Goal: Navigation & Orientation: Find specific page/section

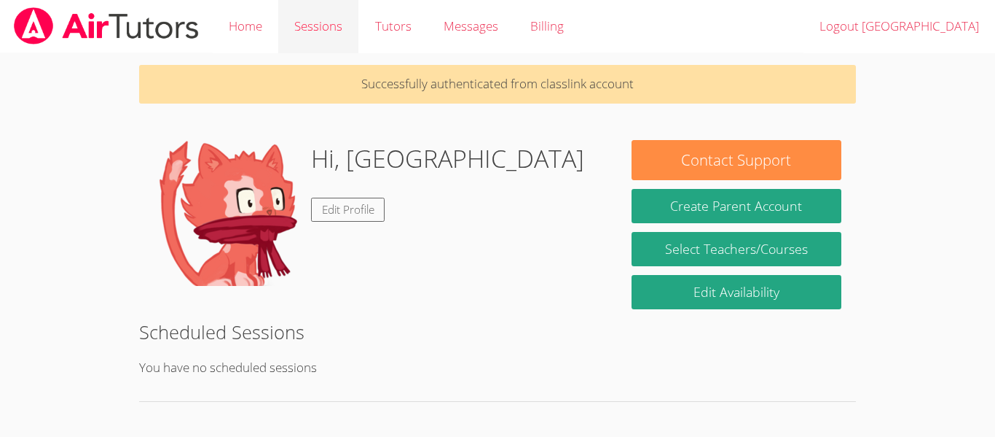
click at [338, 26] on link "Sessions" at bounding box center [318, 26] width 80 height 53
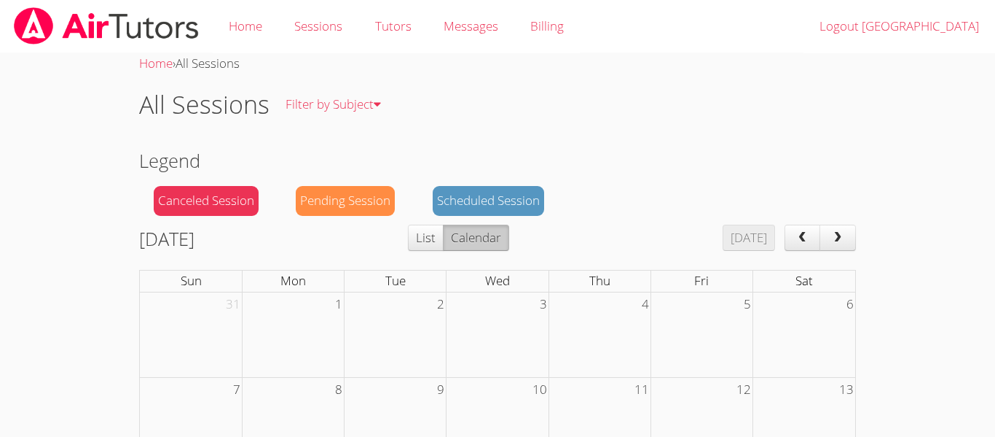
click at [115, 18] on img at bounding box center [106, 25] width 188 height 37
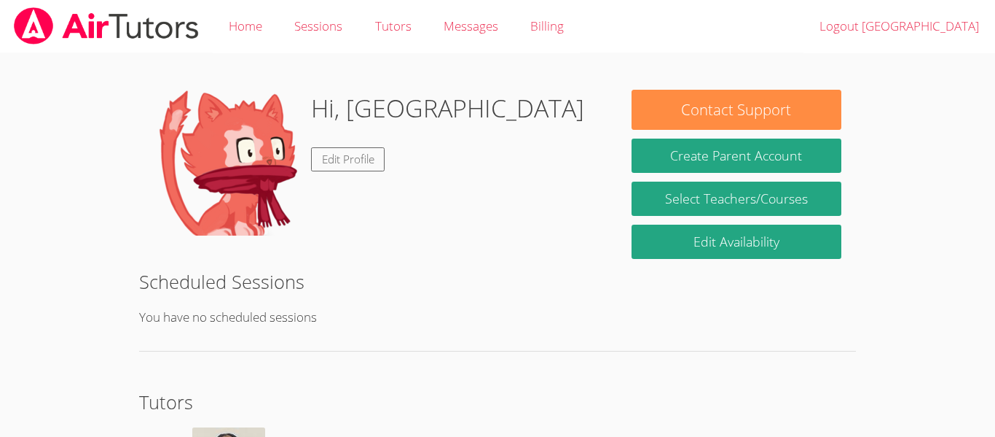
click at [441, 53] on div "Hi, Milan Edit Profile Contact Support Create Parent Account Select Teachers/Co…" at bounding box center [498, 314] width 747 height 522
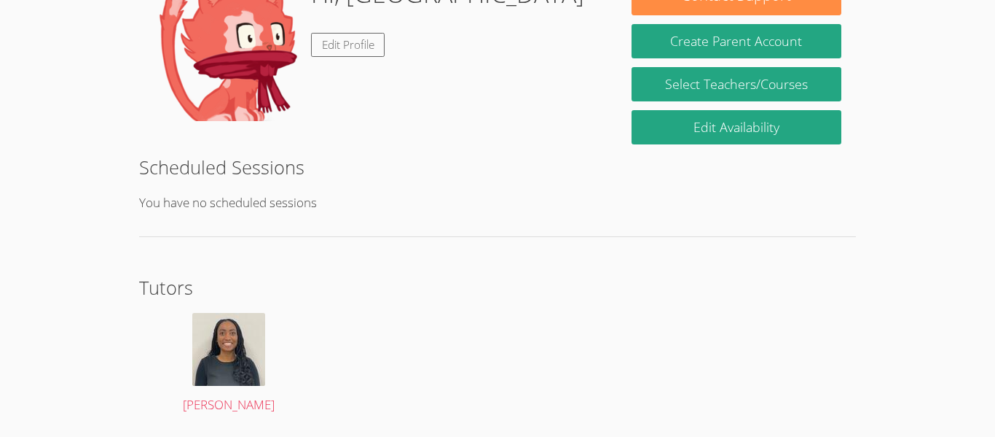
scroll to position [160, 0]
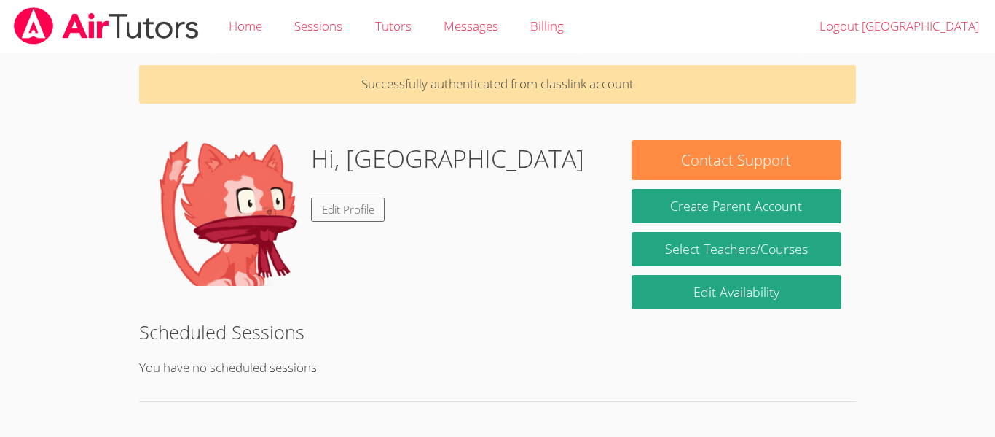
click at [444, 275] on div "Hi, Milan Edit Profile" at bounding box center [378, 213] width 449 height 146
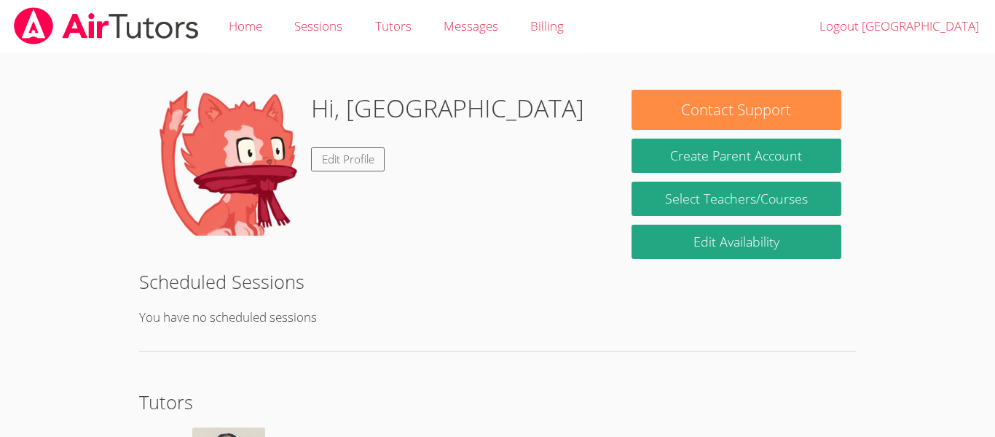
scroll to position [160, 0]
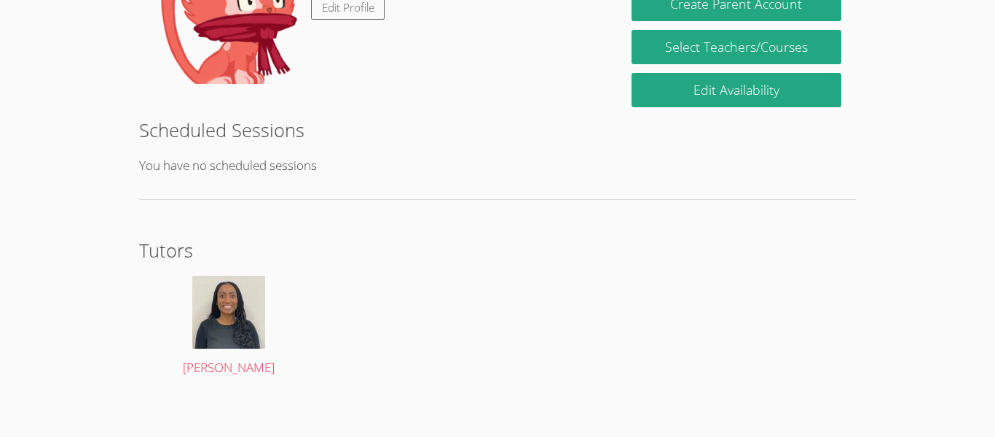
scroll to position [211, 0]
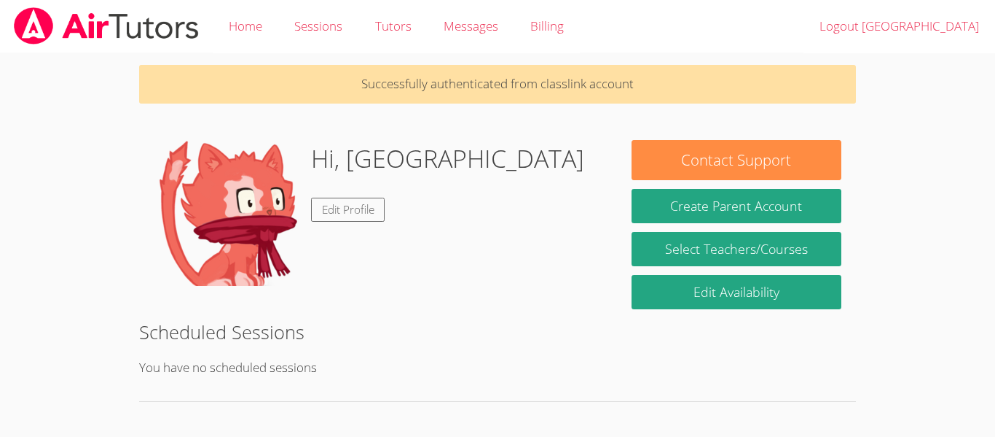
scroll to position [211, 0]
